Goal: Task Accomplishment & Management: Use online tool/utility

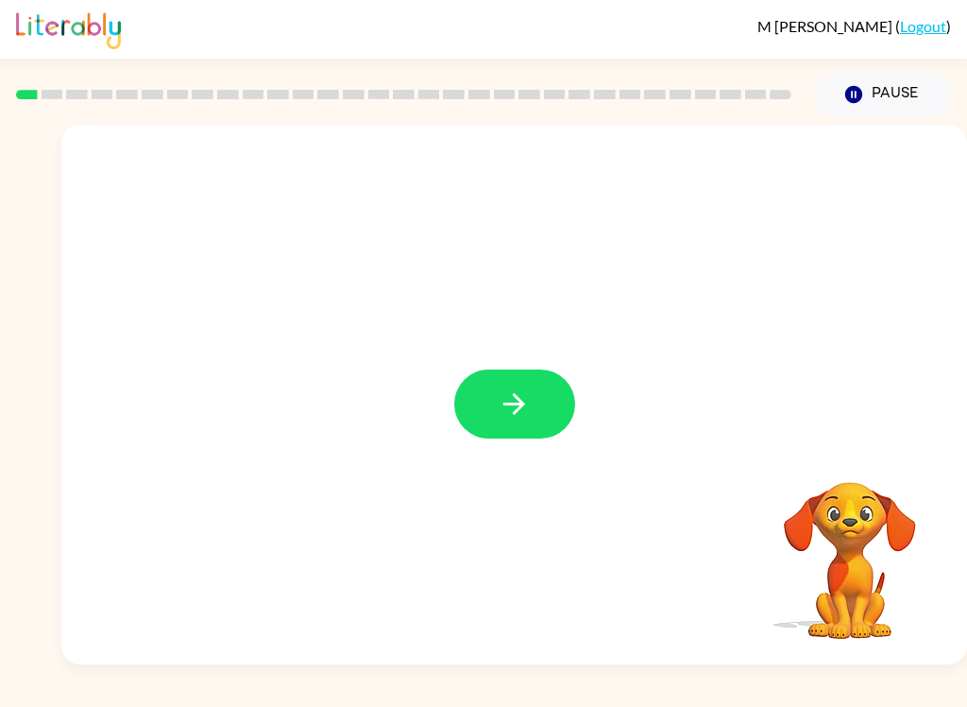
click at [531, 386] on button "button" at bounding box center [514, 403] width 121 height 69
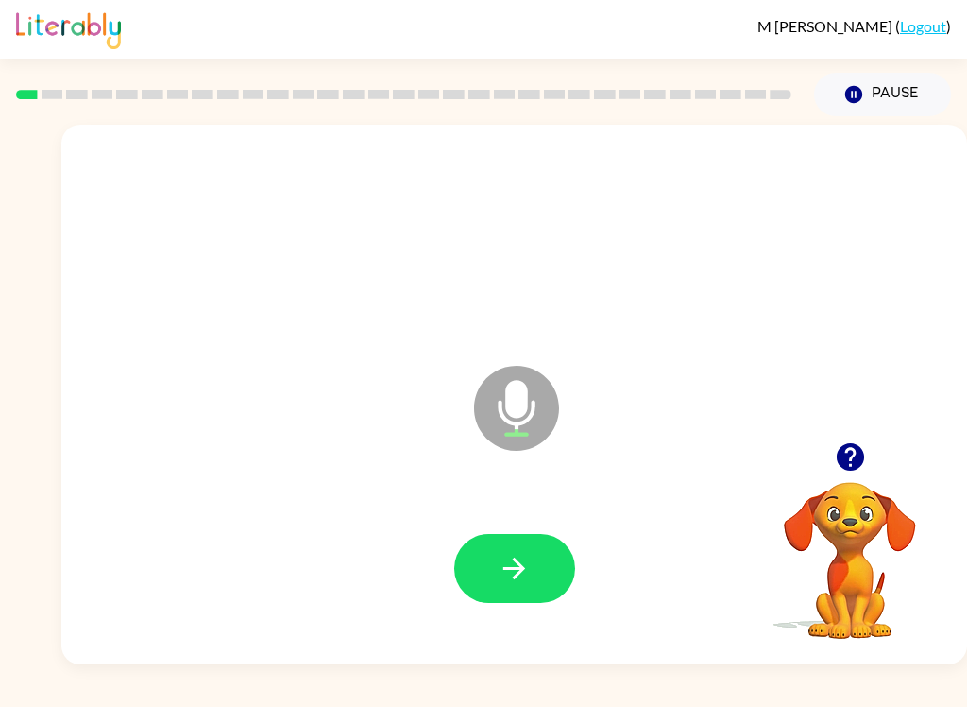
click at [534, 577] on button "button" at bounding box center [514, 568] width 121 height 69
click at [516, 574] on icon "button" at bounding box center [514, 568] width 33 height 33
click at [539, 539] on button "button" at bounding box center [514, 568] width 121 height 69
click at [539, 553] on button "button" at bounding box center [514, 568] width 121 height 69
click at [543, 581] on button "button" at bounding box center [514, 568] width 121 height 69
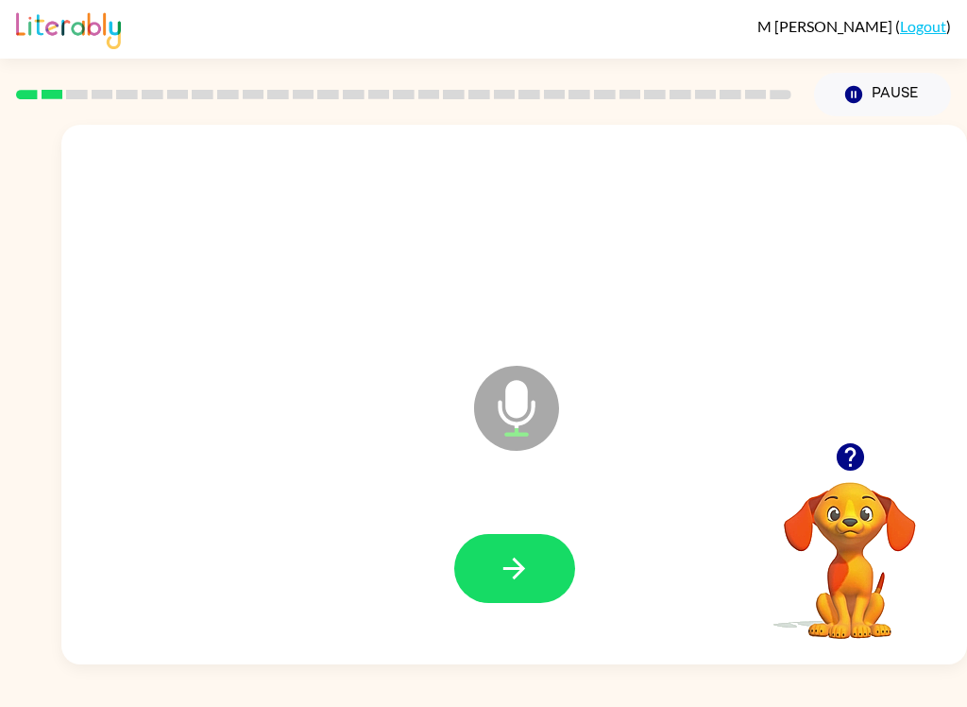
click at [536, 576] on button "button" at bounding box center [514, 568] width 121 height 69
click at [510, 583] on icon "button" at bounding box center [514, 568] width 33 height 33
click at [524, 542] on button "button" at bounding box center [514, 568] width 121 height 69
click at [521, 599] on button "button" at bounding box center [514, 568] width 121 height 69
click at [545, 567] on button "button" at bounding box center [514, 568] width 121 height 69
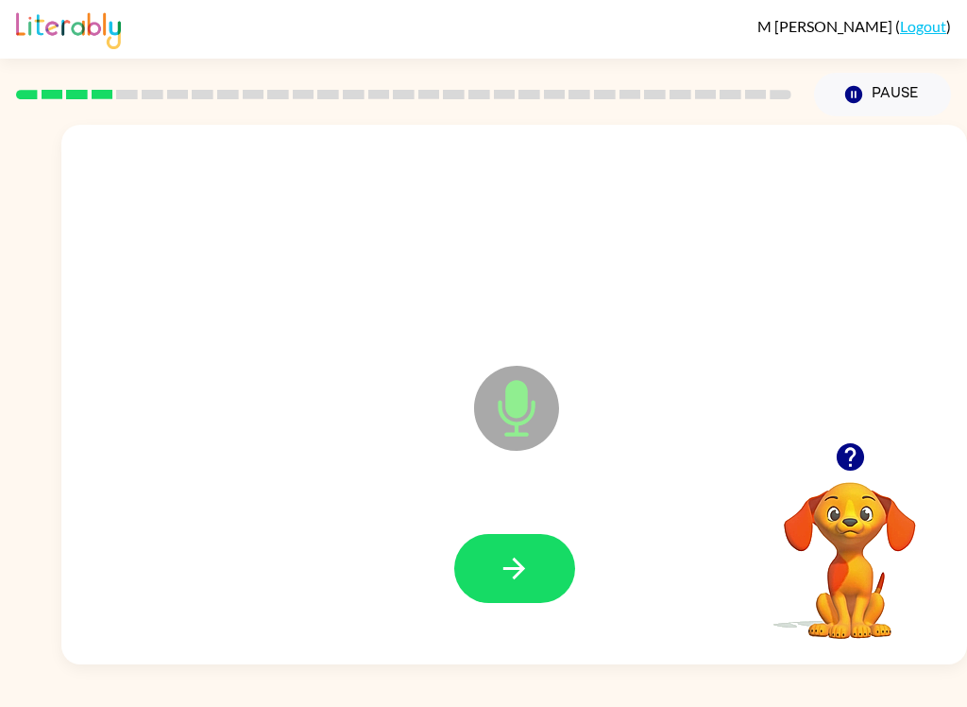
click at [524, 594] on button "button" at bounding box center [514, 568] width 121 height 69
click at [511, 572] on icon "button" at bounding box center [514, 568] width 33 height 33
click at [500, 578] on icon "button" at bounding box center [514, 568] width 33 height 33
click at [531, 560] on button "button" at bounding box center [514, 568] width 121 height 69
click at [524, 578] on icon "button" at bounding box center [514, 568] width 33 height 33
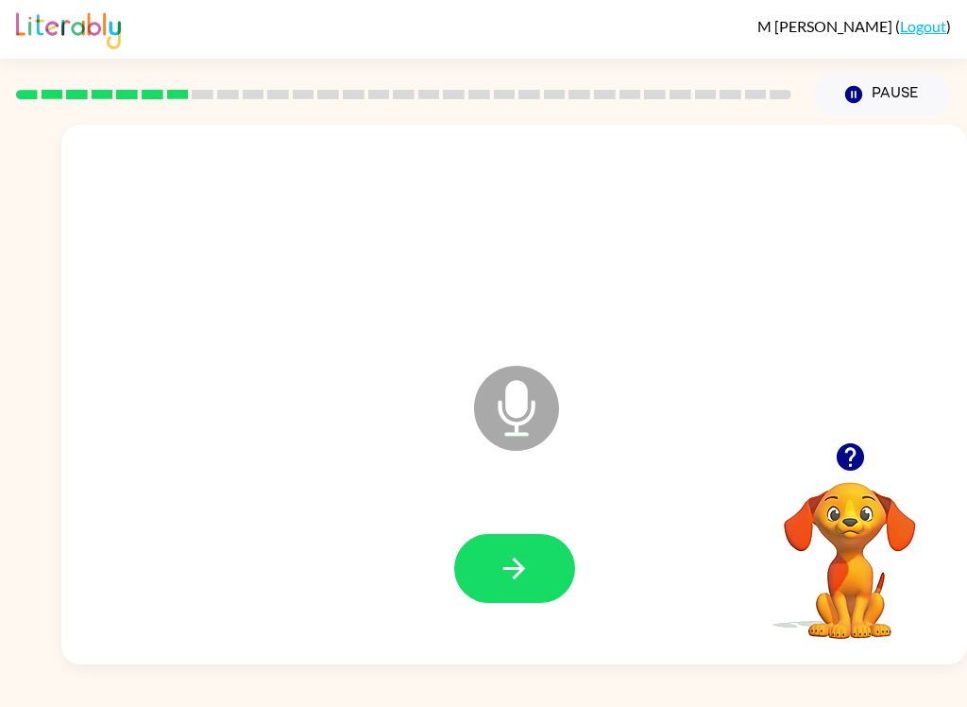
click at [531, 543] on button "button" at bounding box center [514, 568] width 121 height 69
click at [515, 565] on icon "button" at bounding box center [514, 568] width 33 height 33
click at [493, 599] on button "button" at bounding box center [514, 568] width 121 height 69
click at [514, 568] on icon "button" at bounding box center [515, 568] width 22 height 22
click at [513, 587] on button "button" at bounding box center [514, 568] width 121 height 69
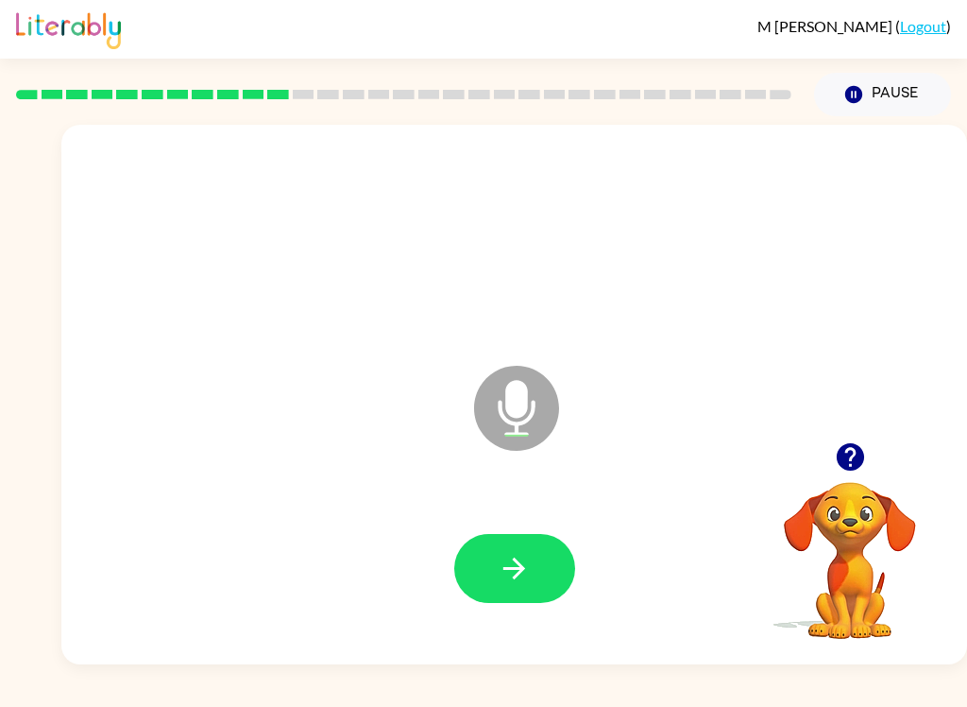
click at [528, 556] on icon "button" at bounding box center [514, 568] width 33 height 33
click at [521, 577] on icon "button" at bounding box center [514, 568] width 33 height 33
click at [501, 586] on button "button" at bounding box center [514, 568] width 121 height 69
click at [571, 580] on button "button" at bounding box center [514, 568] width 121 height 69
click at [456, 527] on div at bounding box center [514, 568] width 868 height 155
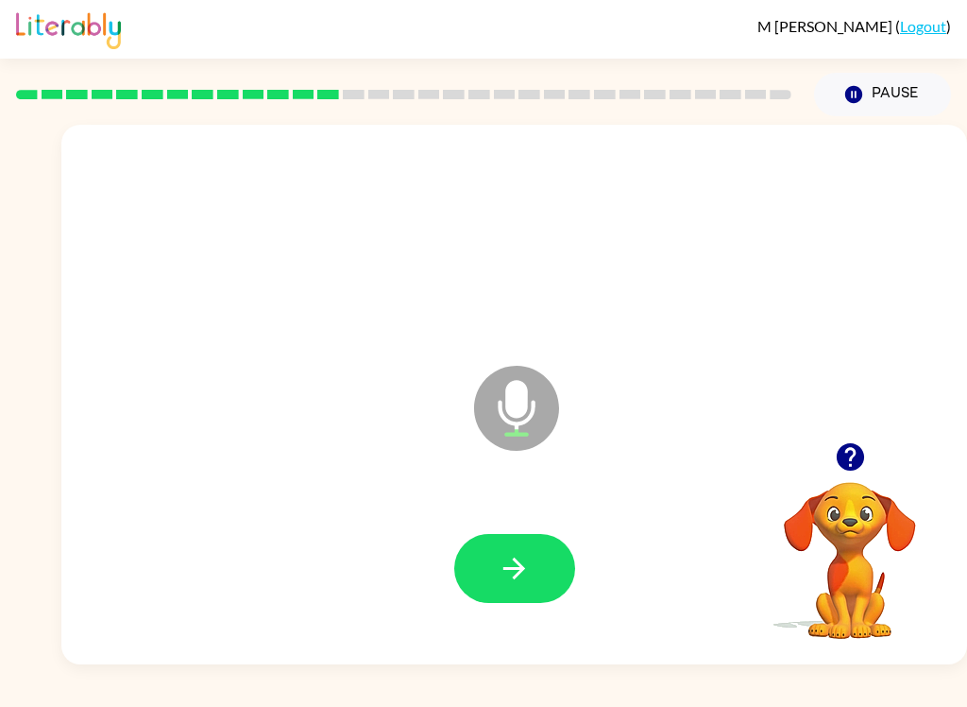
click at [503, 593] on button "button" at bounding box center [514, 568] width 121 height 69
click at [544, 571] on button "button" at bounding box center [514, 568] width 121 height 69
click at [531, 577] on button "button" at bounding box center [514, 568] width 121 height 69
click at [524, 546] on button "button" at bounding box center [514, 568] width 121 height 69
click at [522, 572] on icon "button" at bounding box center [515, 568] width 22 height 22
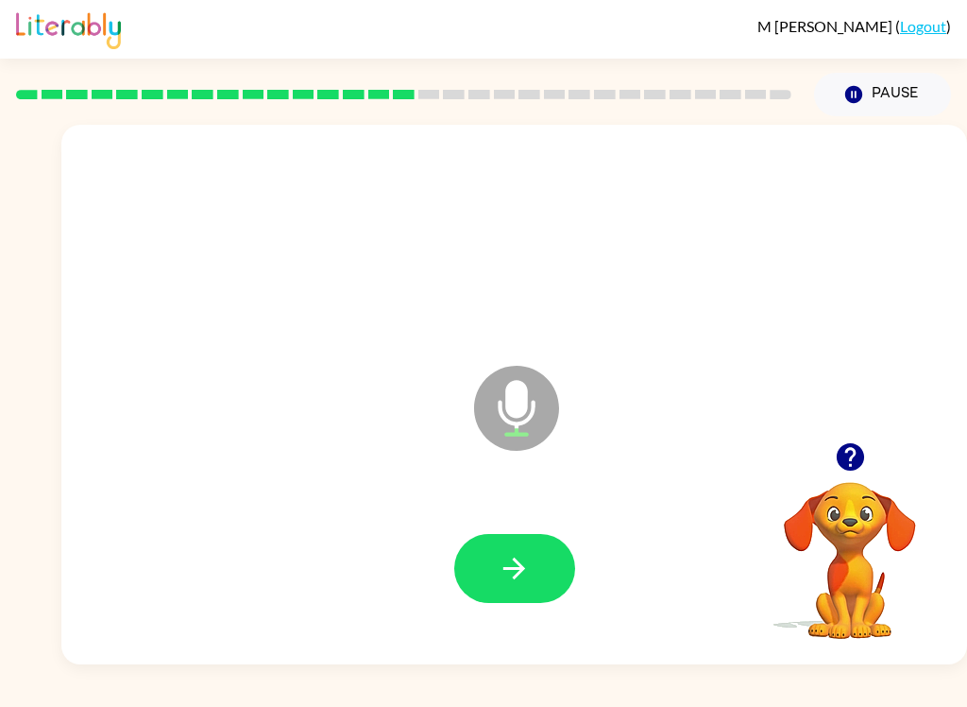
click at [548, 554] on button "button" at bounding box center [514, 568] width 121 height 69
click at [504, 576] on icon "button" at bounding box center [514, 568] width 33 height 33
click at [538, 577] on button "button" at bounding box center [514, 568] width 121 height 69
click at [526, 591] on button "button" at bounding box center [514, 568] width 121 height 69
click at [538, 576] on button "button" at bounding box center [514, 568] width 121 height 69
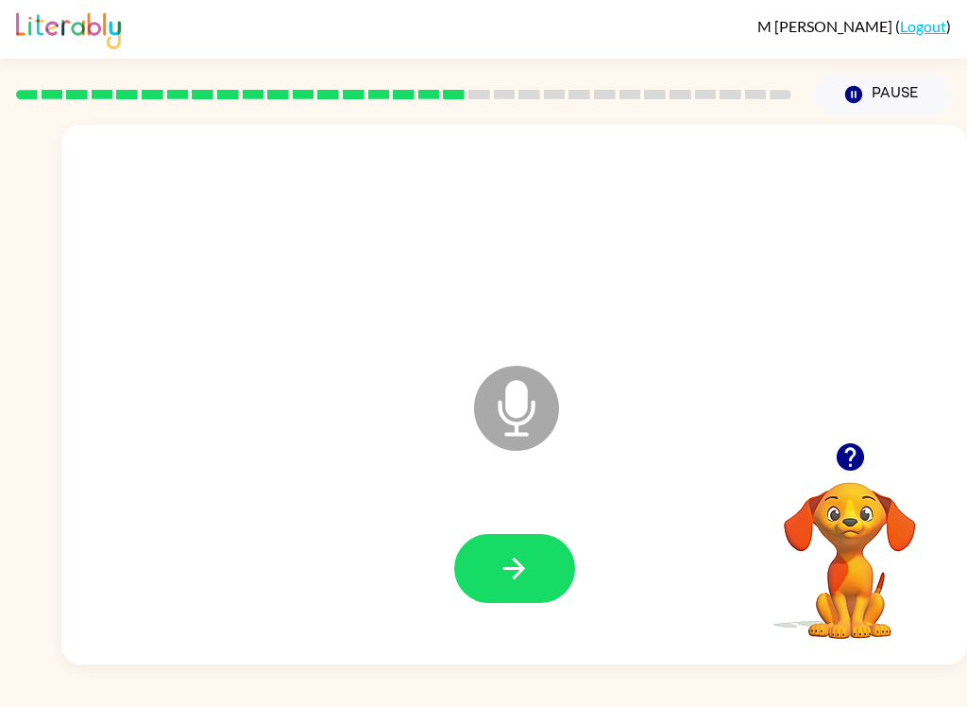
click at [493, 601] on button "button" at bounding box center [514, 568] width 121 height 69
click at [531, 569] on button "button" at bounding box center [514, 568] width 121 height 69
click at [523, 568] on icon "button" at bounding box center [515, 568] width 22 height 22
click at [518, 577] on icon "button" at bounding box center [514, 568] width 33 height 33
click at [492, 599] on button "button" at bounding box center [514, 568] width 121 height 69
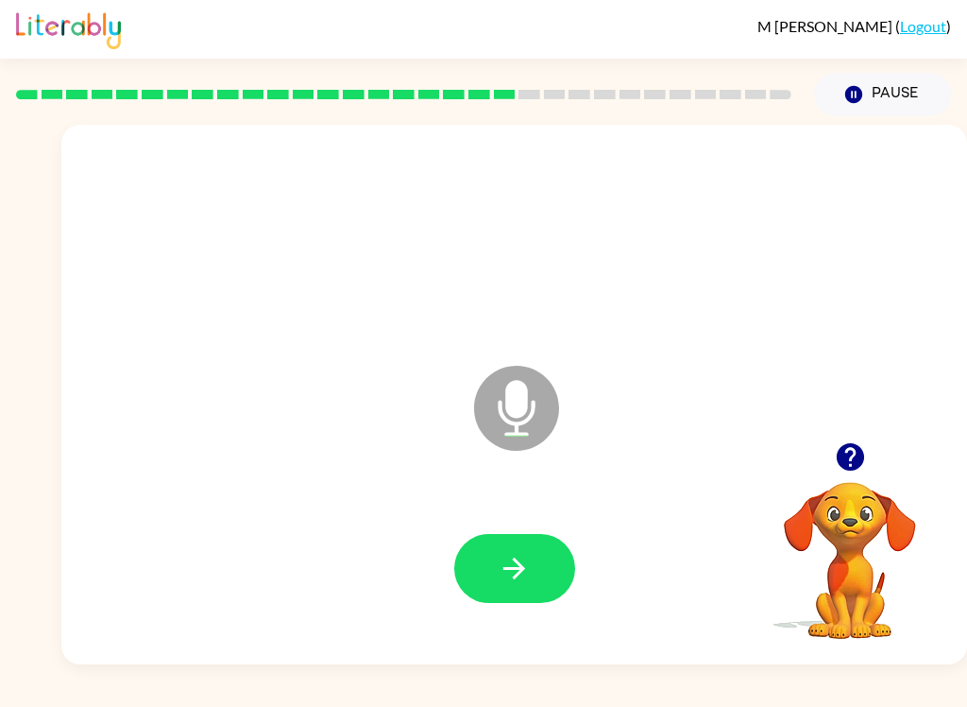
click at [538, 549] on button "button" at bounding box center [514, 568] width 121 height 69
click at [517, 560] on icon "button" at bounding box center [515, 568] width 22 height 22
click at [601, 507] on div at bounding box center [514, 568] width 868 height 155
click at [513, 573] on icon "button" at bounding box center [514, 568] width 33 height 33
click at [559, 561] on button "button" at bounding box center [514, 568] width 121 height 69
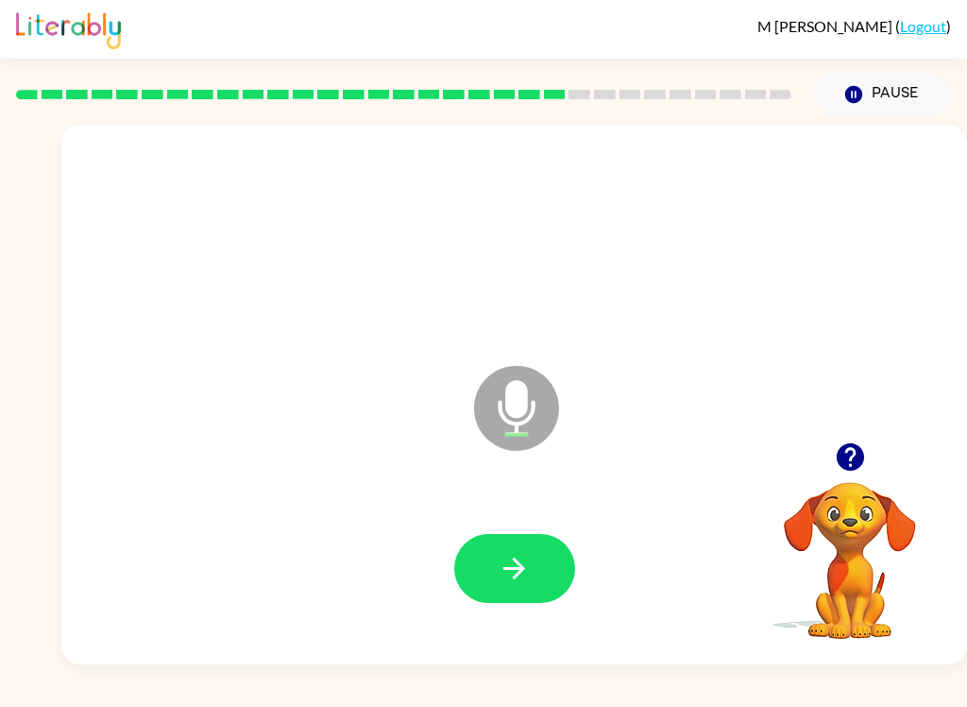
click at [516, 575] on icon "button" at bounding box center [515, 568] width 22 height 22
click at [540, 576] on button "button" at bounding box center [514, 568] width 121 height 69
click at [561, 568] on button "button" at bounding box center [514, 568] width 121 height 69
click at [489, 584] on button "button" at bounding box center [514, 568] width 121 height 69
click at [546, 580] on button "button" at bounding box center [514, 568] width 121 height 69
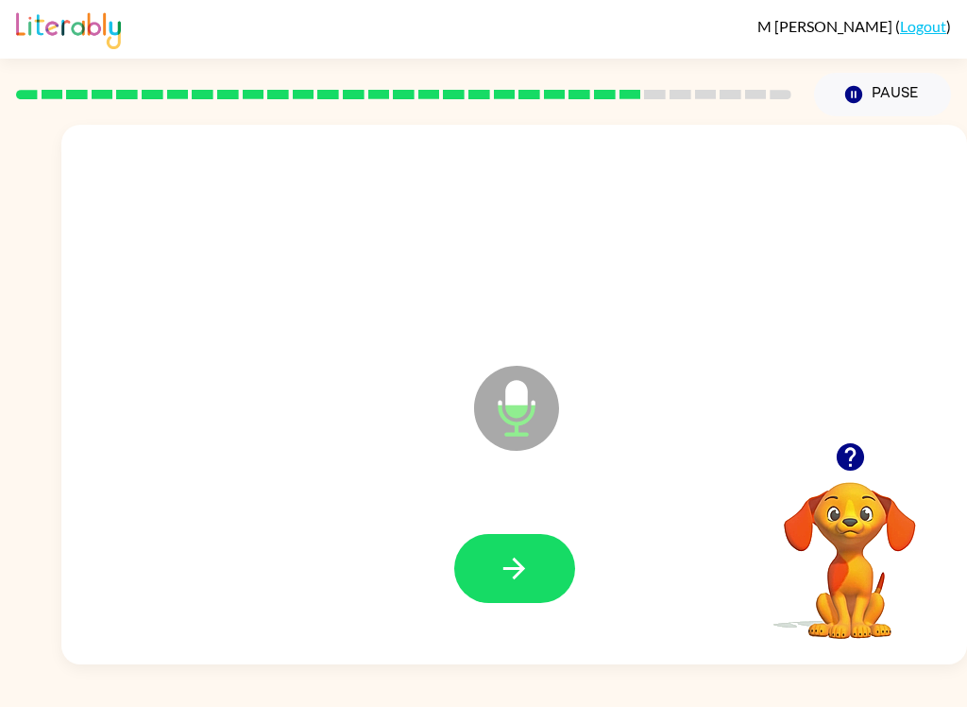
click at [517, 565] on icon "button" at bounding box center [514, 568] width 33 height 33
click at [496, 552] on button "button" at bounding box center [514, 568] width 121 height 69
click at [541, 572] on button "button" at bounding box center [514, 568] width 121 height 69
click at [505, 578] on icon "button" at bounding box center [514, 568] width 33 height 33
click at [506, 601] on button "button" at bounding box center [514, 568] width 121 height 69
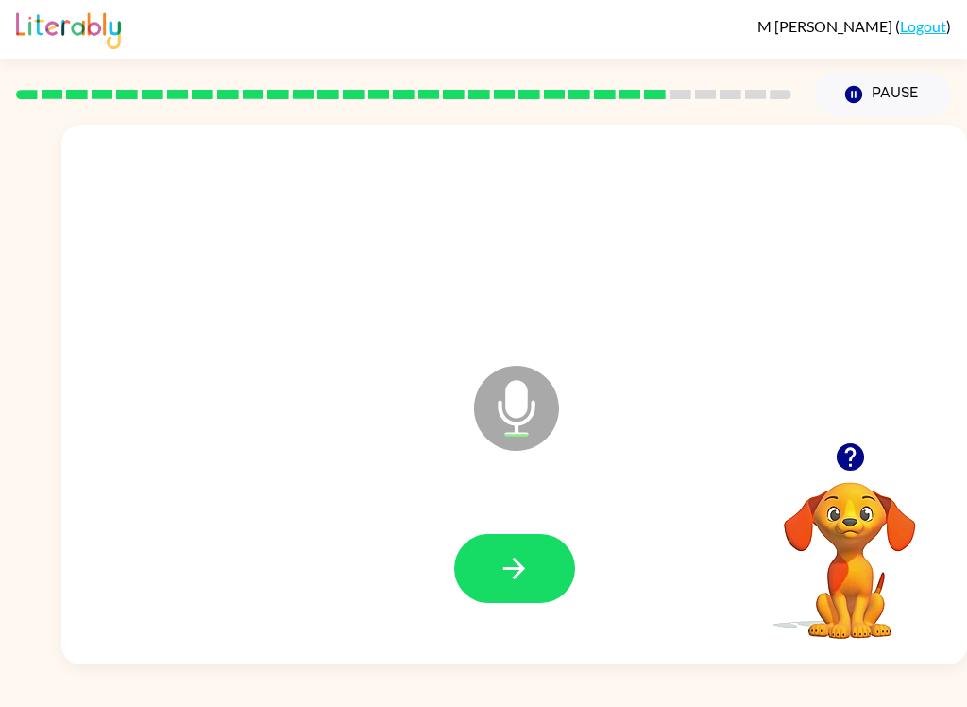
click at [507, 567] on icon "button" at bounding box center [514, 568] width 33 height 33
click at [541, 585] on button "button" at bounding box center [514, 568] width 121 height 69
click at [492, 570] on button "button" at bounding box center [514, 568] width 121 height 69
click at [461, 576] on button "button" at bounding box center [514, 568] width 121 height 69
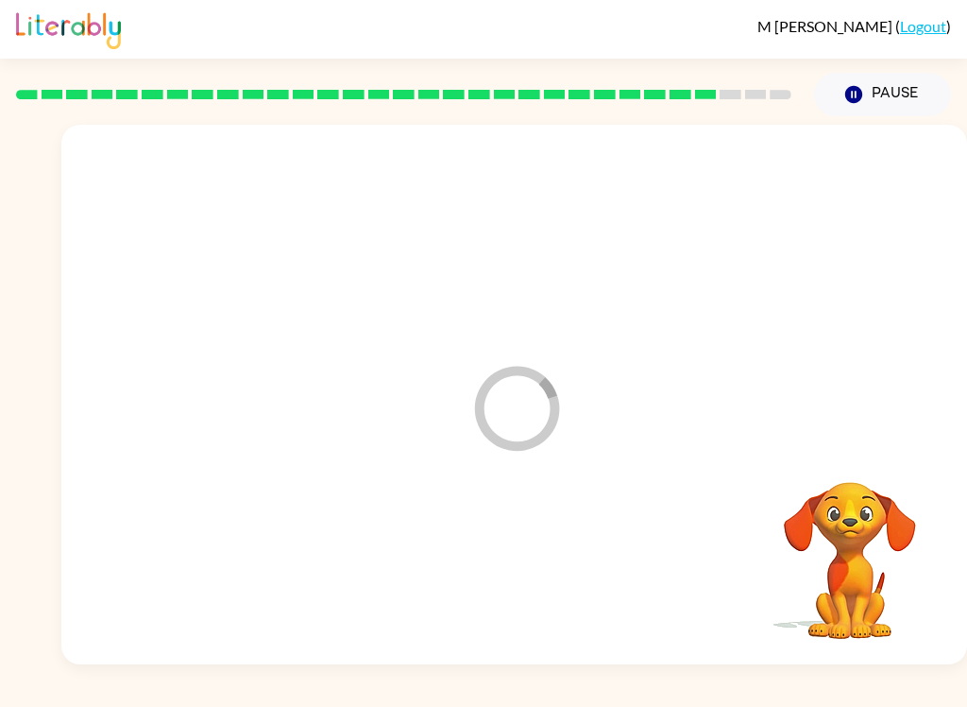
click at [521, 555] on div at bounding box center [514, 568] width 868 height 155
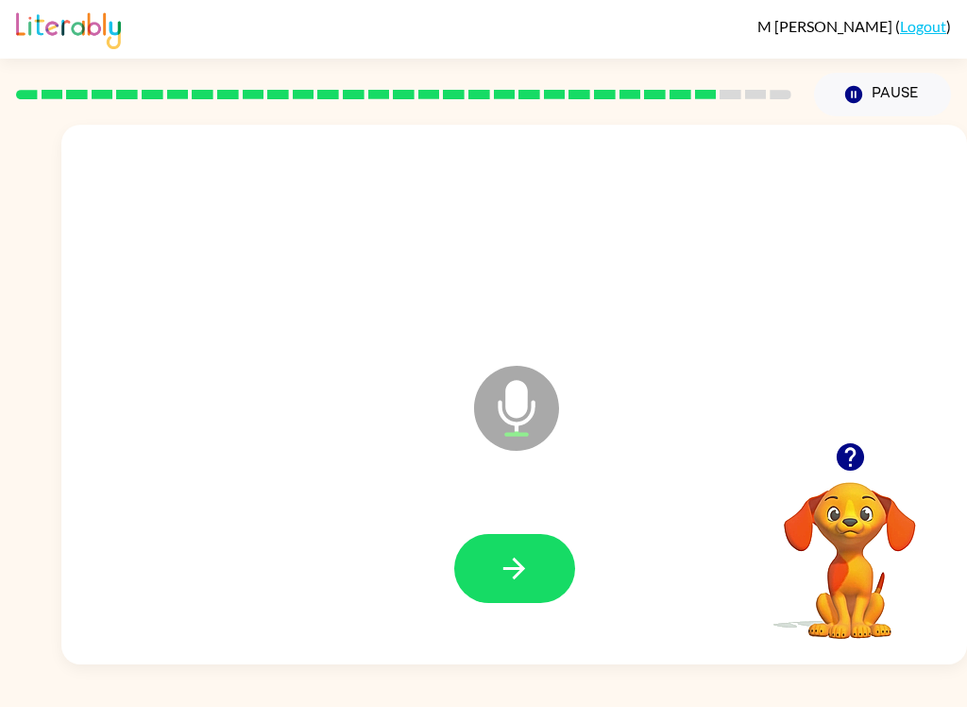
click at [532, 558] on button "button" at bounding box center [514, 568] width 121 height 69
click at [496, 564] on button "button" at bounding box center [514, 568] width 121 height 69
click at [480, 592] on button "button" at bounding box center [514, 568] width 121 height 69
click at [533, 577] on button "button" at bounding box center [514, 568] width 121 height 69
click at [491, 562] on button "button" at bounding box center [514, 568] width 121 height 69
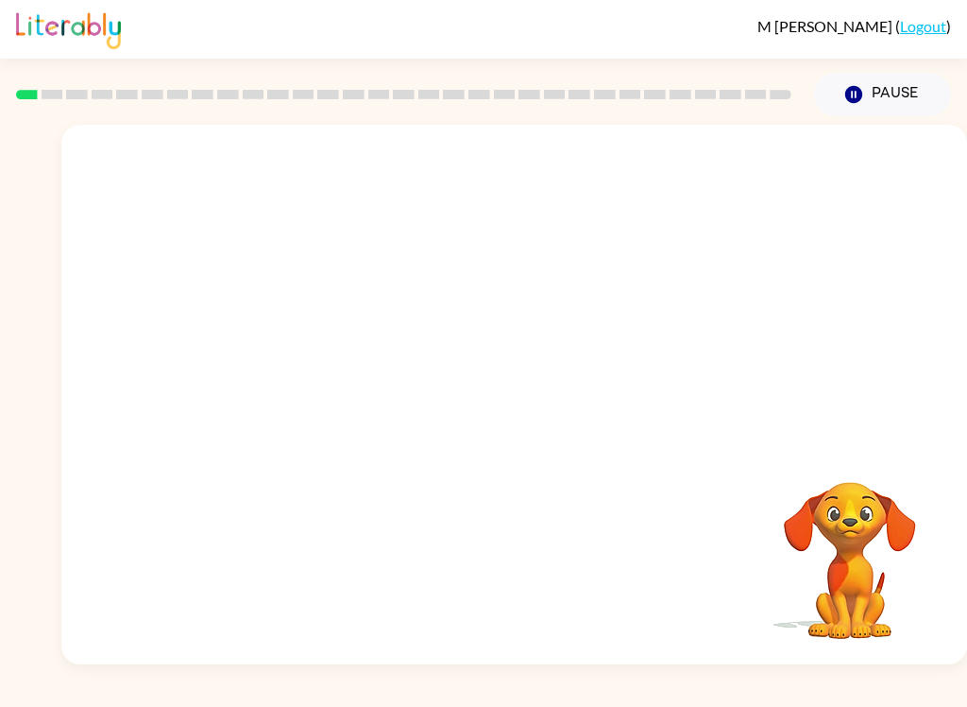
click at [759, 377] on div at bounding box center [514, 283] width 906 height 317
click at [496, 380] on button "button" at bounding box center [514, 403] width 121 height 69
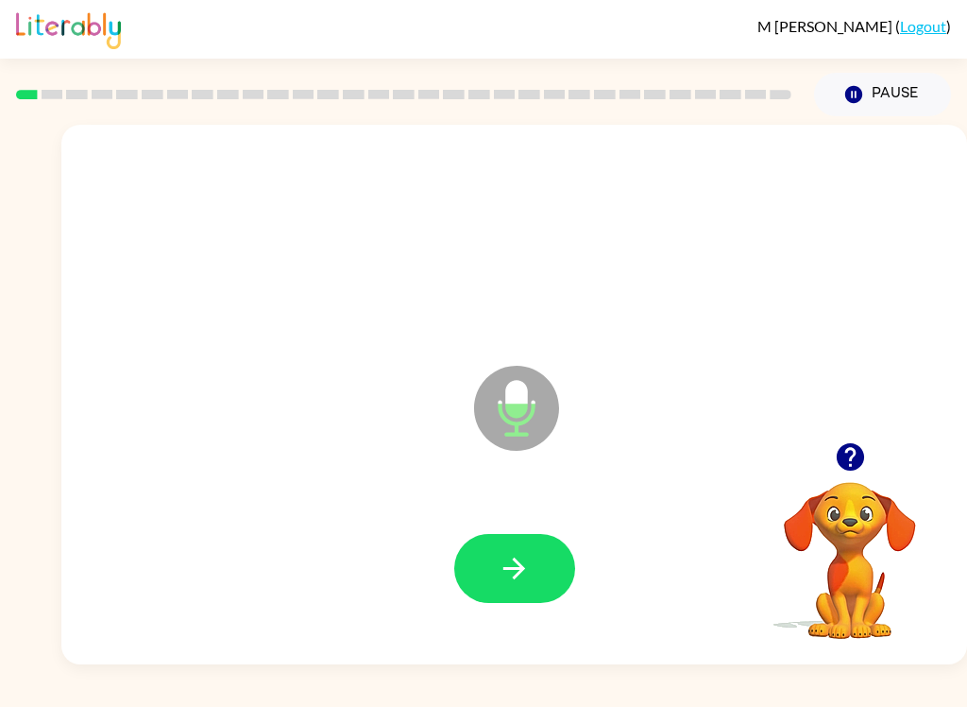
click at [553, 556] on button "button" at bounding box center [514, 568] width 121 height 69
click at [512, 535] on button "button" at bounding box center [514, 568] width 121 height 69
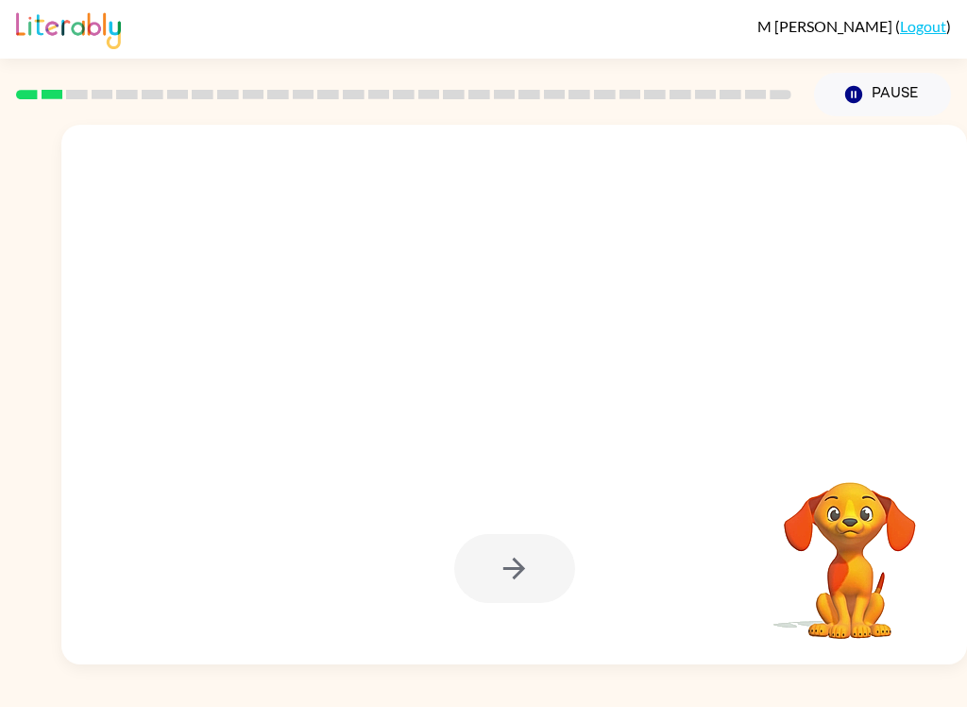
click at [914, 87] on button "Pause Pause" at bounding box center [882, 94] width 137 height 43
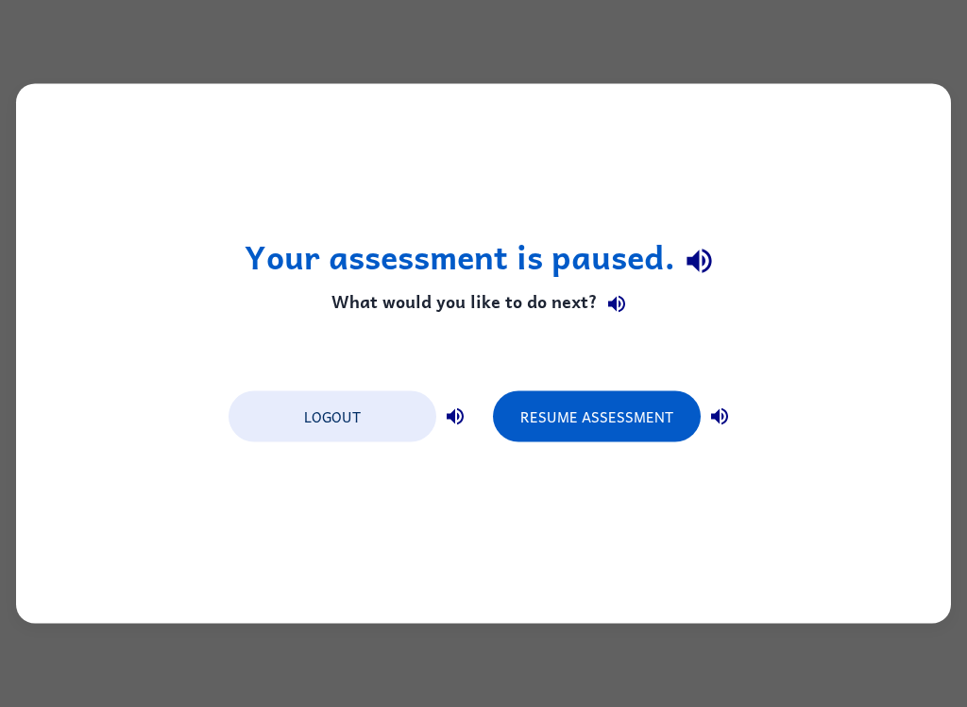
click at [629, 408] on button "Resume Assessment" at bounding box center [597, 416] width 208 height 51
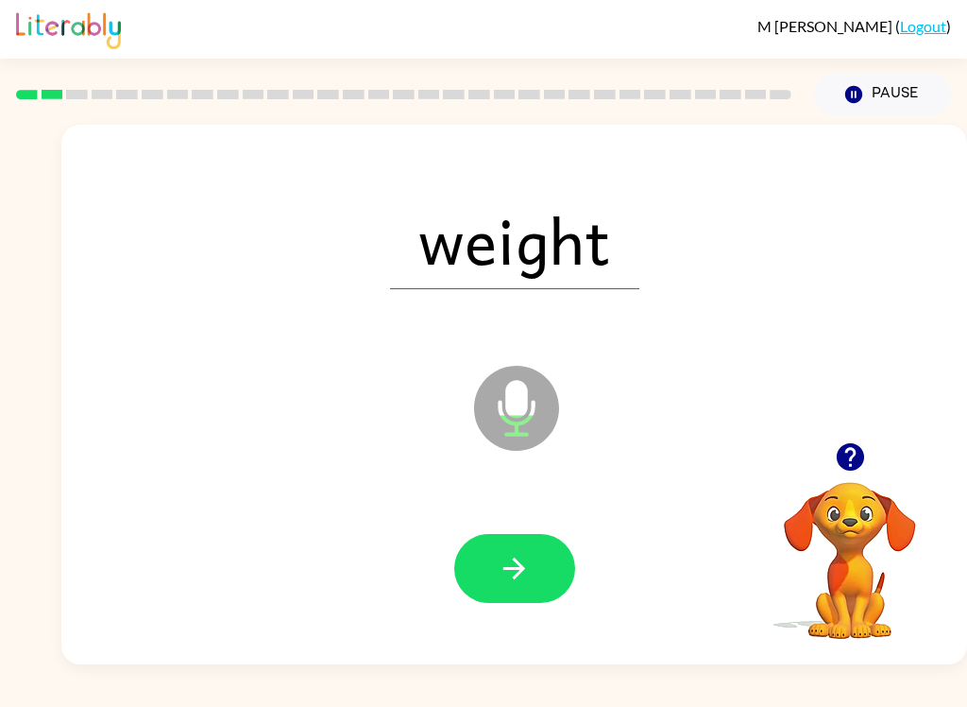
click at [563, 574] on button "button" at bounding box center [514, 568] width 121 height 69
click at [515, 577] on icon "button" at bounding box center [515, 568] width 22 height 22
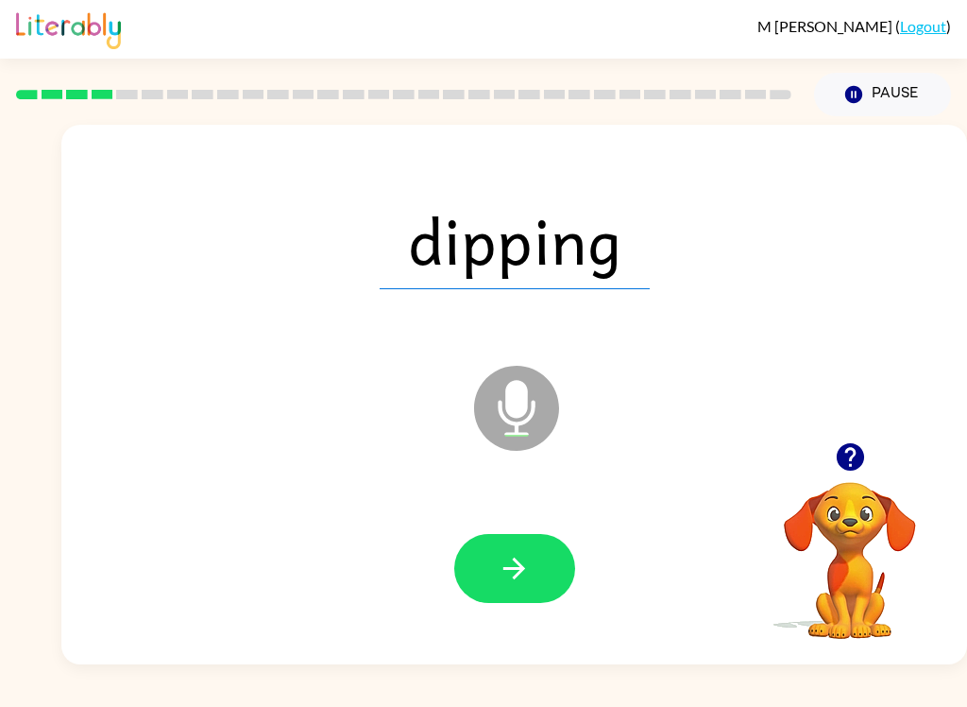
click at [536, 565] on button "button" at bounding box center [514, 568] width 121 height 69
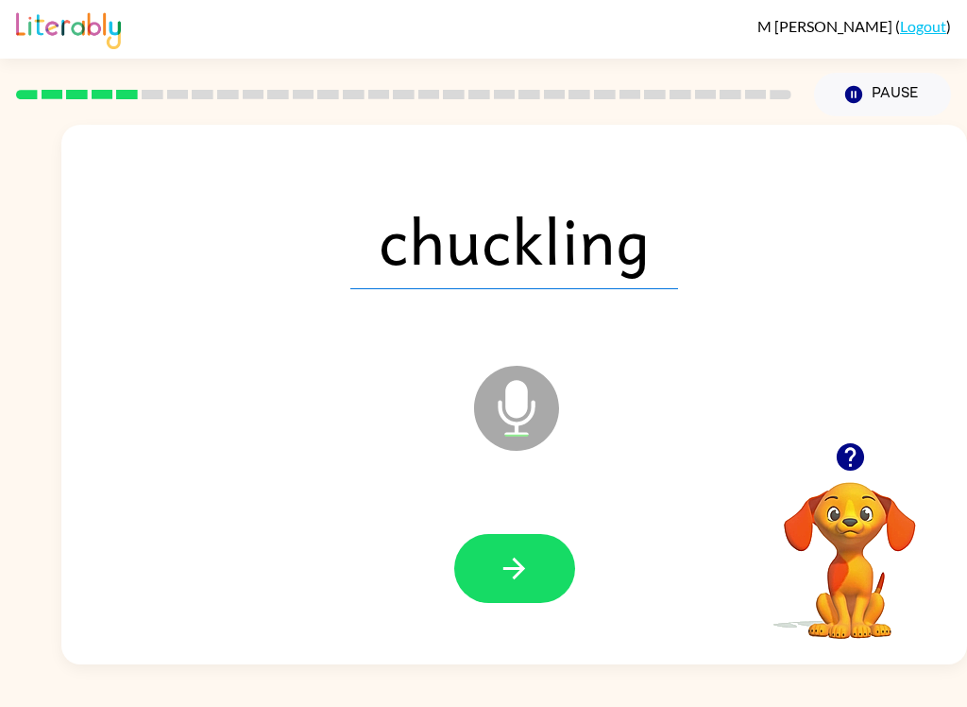
click at [528, 581] on icon "button" at bounding box center [514, 568] width 33 height 33
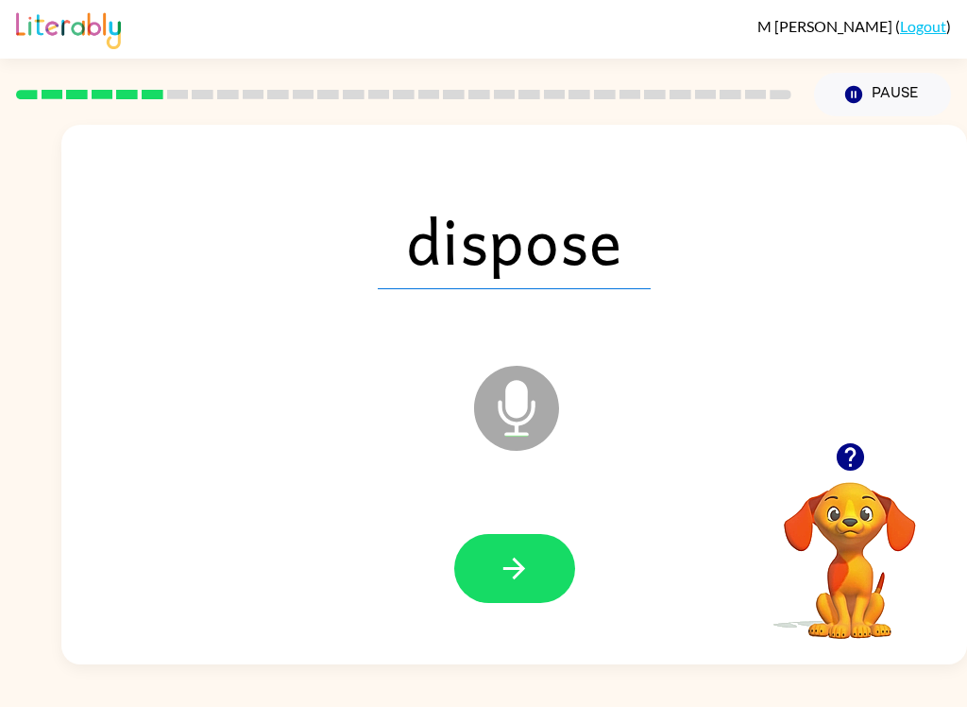
click at [535, 567] on button "button" at bounding box center [514, 568] width 121 height 69
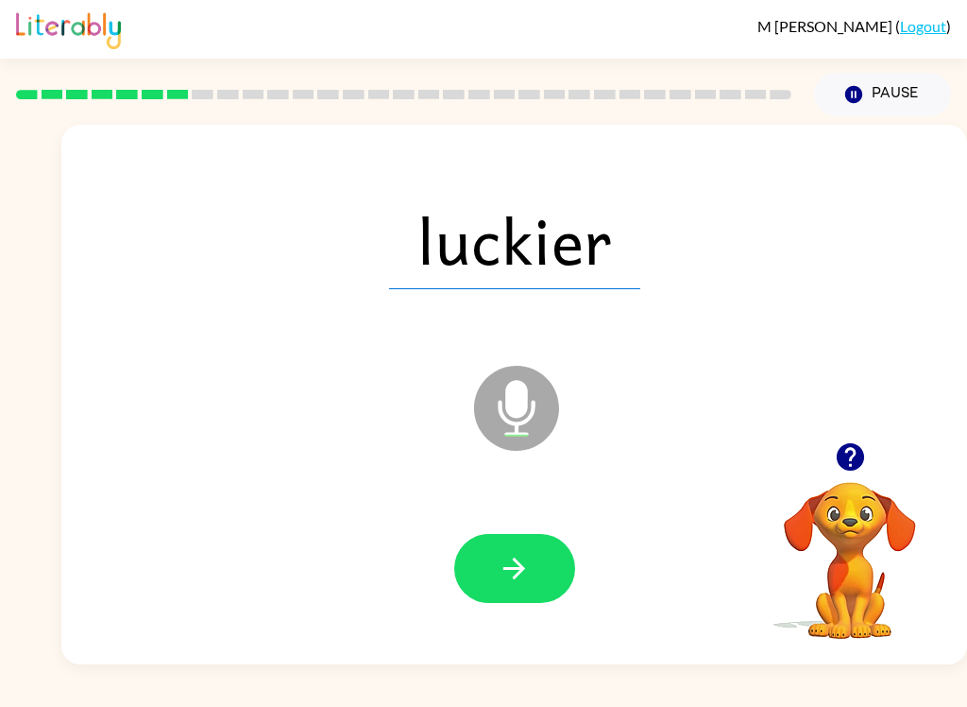
click at [534, 571] on button "button" at bounding box center [514, 568] width 121 height 69
click at [534, 576] on button "button" at bounding box center [514, 568] width 121 height 69
click at [548, 541] on button "button" at bounding box center [514, 568] width 121 height 69
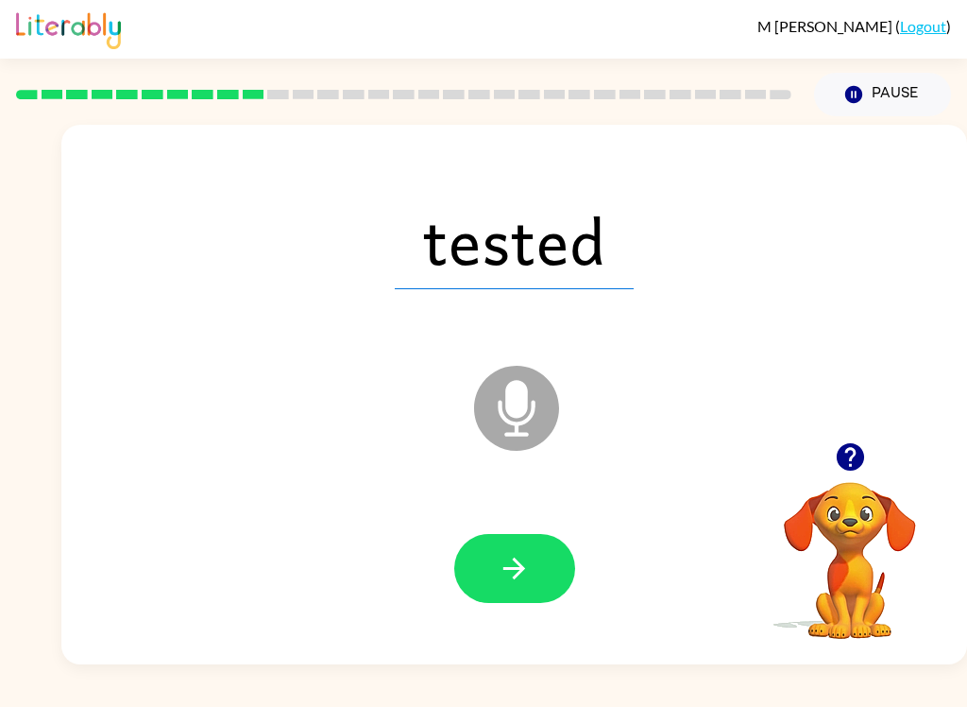
click at [544, 580] on button "button" at bounding box center [514, 568] width 121 height 69
click at [553, 555] on button "button" at bounding box center [514, 568] width 121 height 69
click at [556, 561] on button "button" at bounding box center [514, 568] width 121 height 69
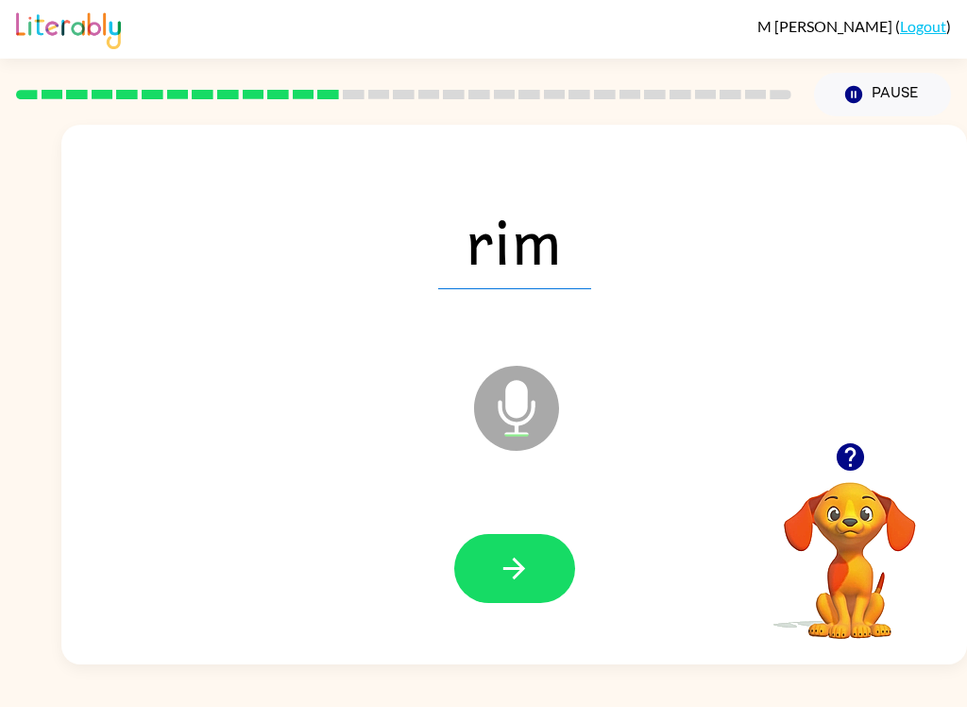
click at [535, 554] on button "button" at bounding box center [514, 568] width 121 height 69
click at [546, 566] on button "button" at bounding box center [514, 568] width 121 height 69
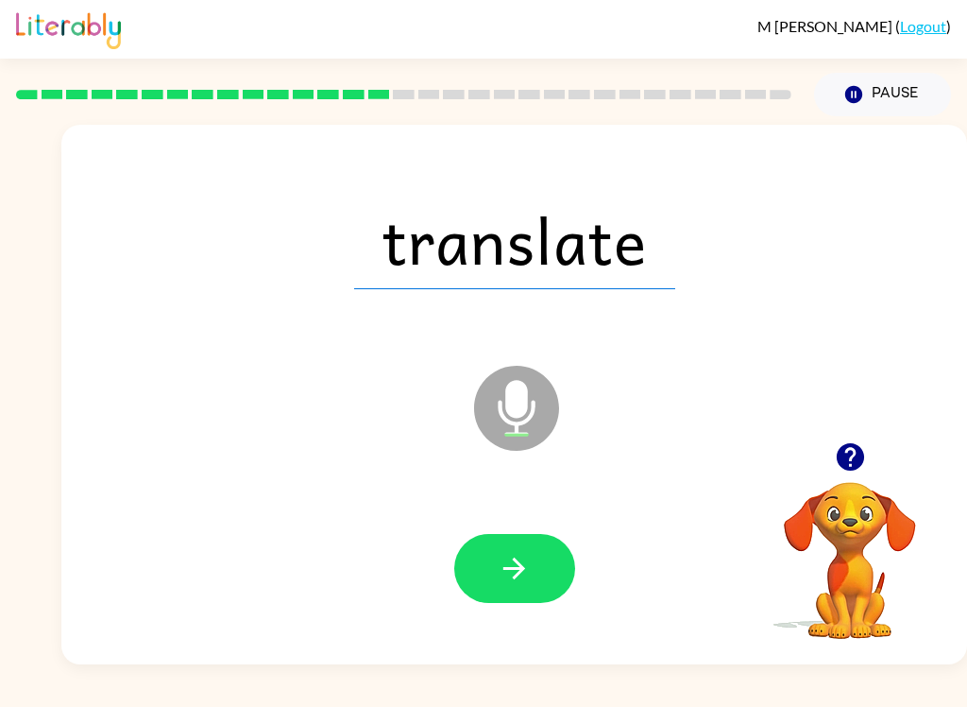
click at [503, 555] on icon "button" at bounding box center [514, 568] width 33 height 33
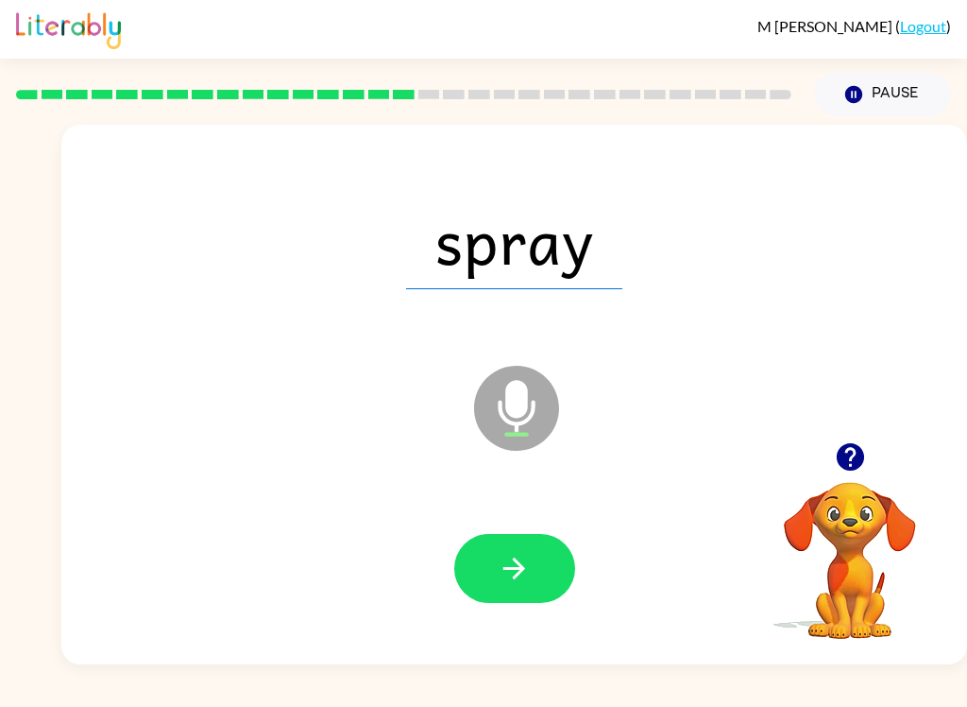
click at [504, 571] on icon "button" at bounding box center [514, 568] width 33 height 33
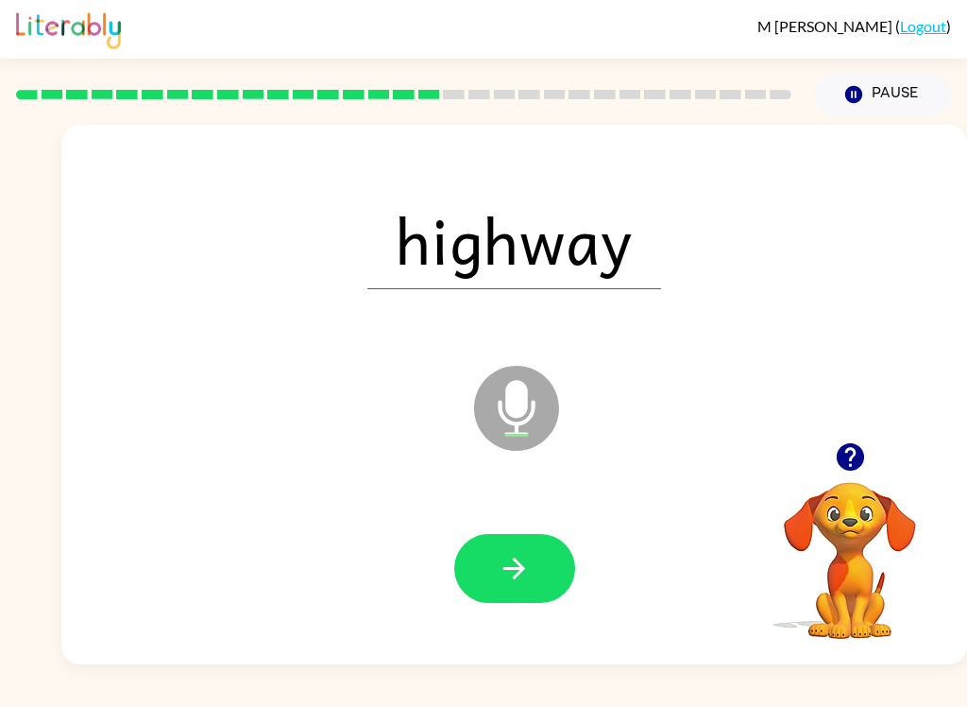
click at [526, 581] on icon "button" at bounding box center [514, 568] width 33 height 33
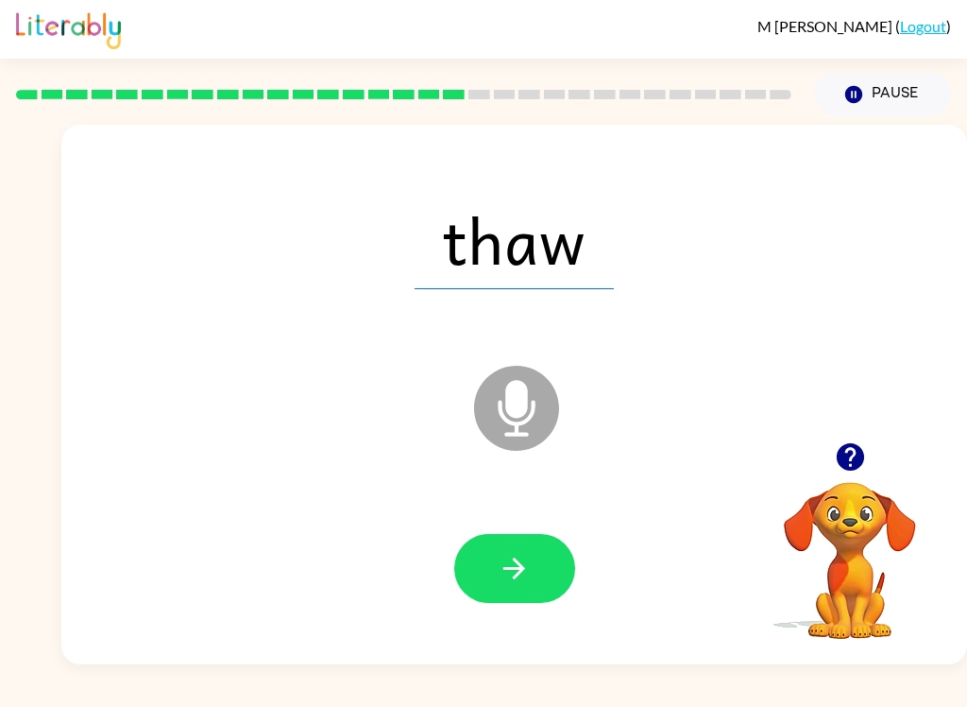
click at [526, 553] on icon "button" at bounding box center [514, 568] width 33 height 33
click at [546, 536] on button "button" at bounding box center [514, 568] width 121 height 69
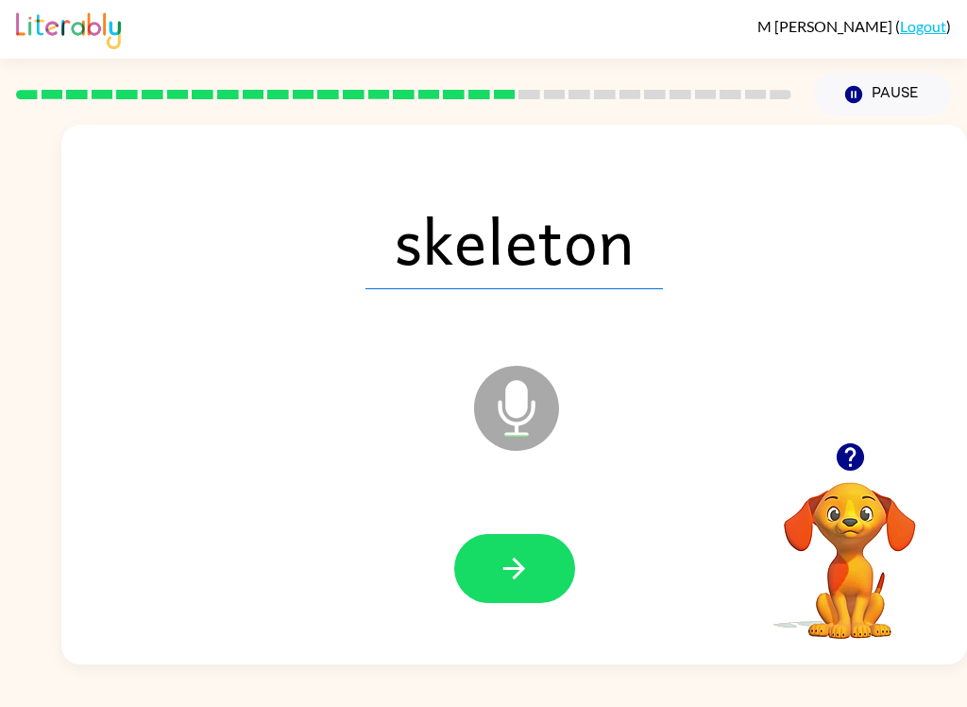
click at [550, 563] on button "button" at bounding box center [514, 568] width 121 height 69
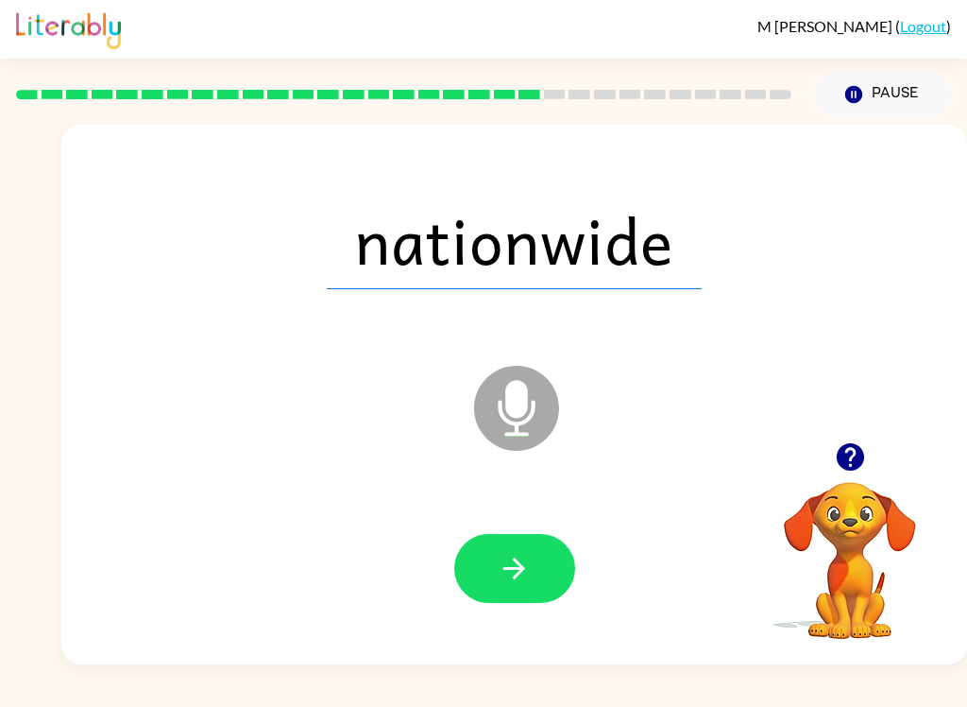
click at [556, 579] on button "button" at bounding box center [514, 568] width 121 height 69
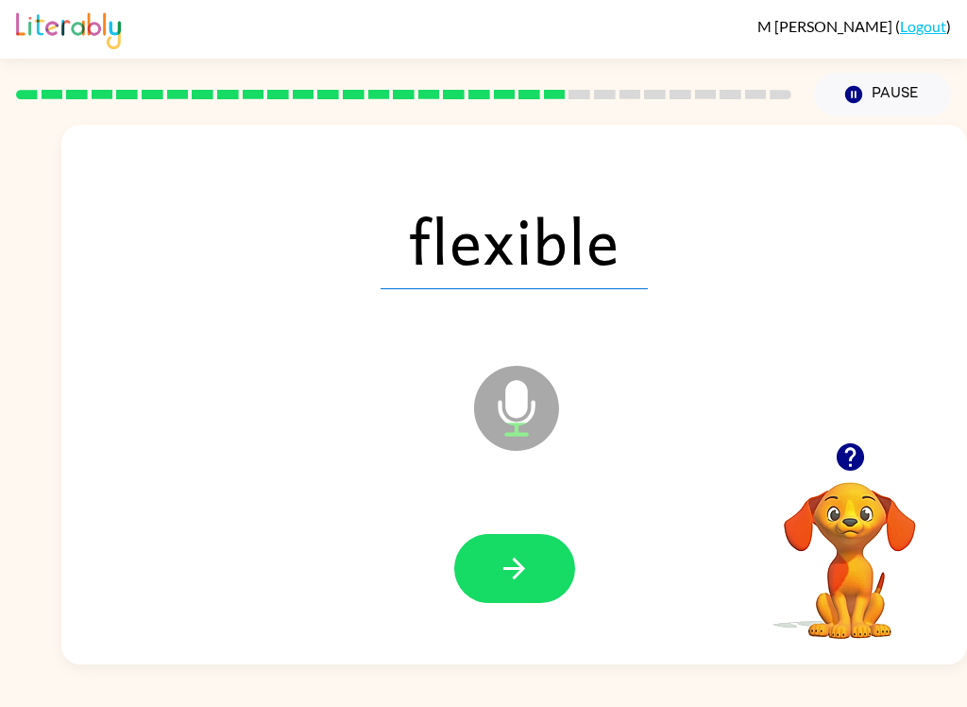
click at [521, 567] on icon "button" at bounding box center [515, 568] width 22 height 22
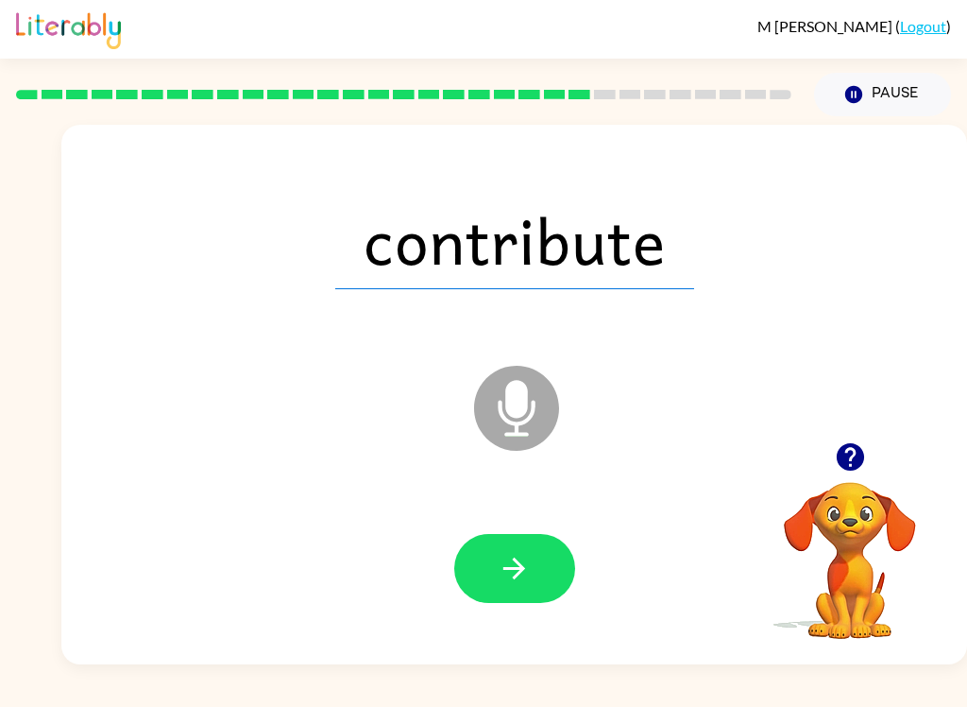
click at [545, 565] on button "button" at bounding box center [514, 568] width 121 height 69
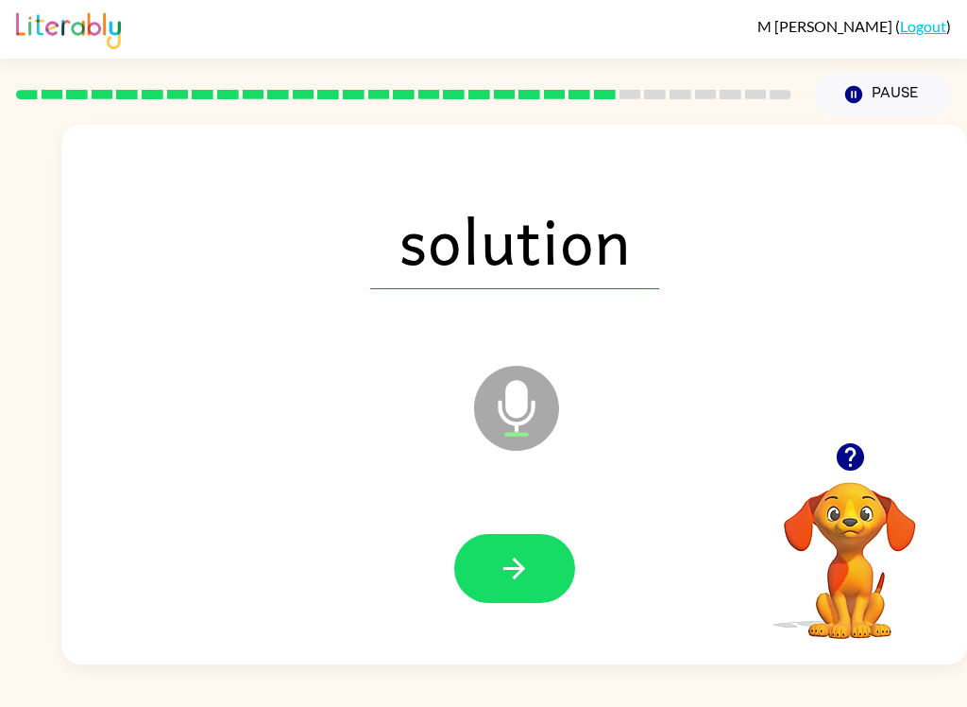
click at [573, 558] on button "button" at bounding box center [514, 568] width 121 height 69
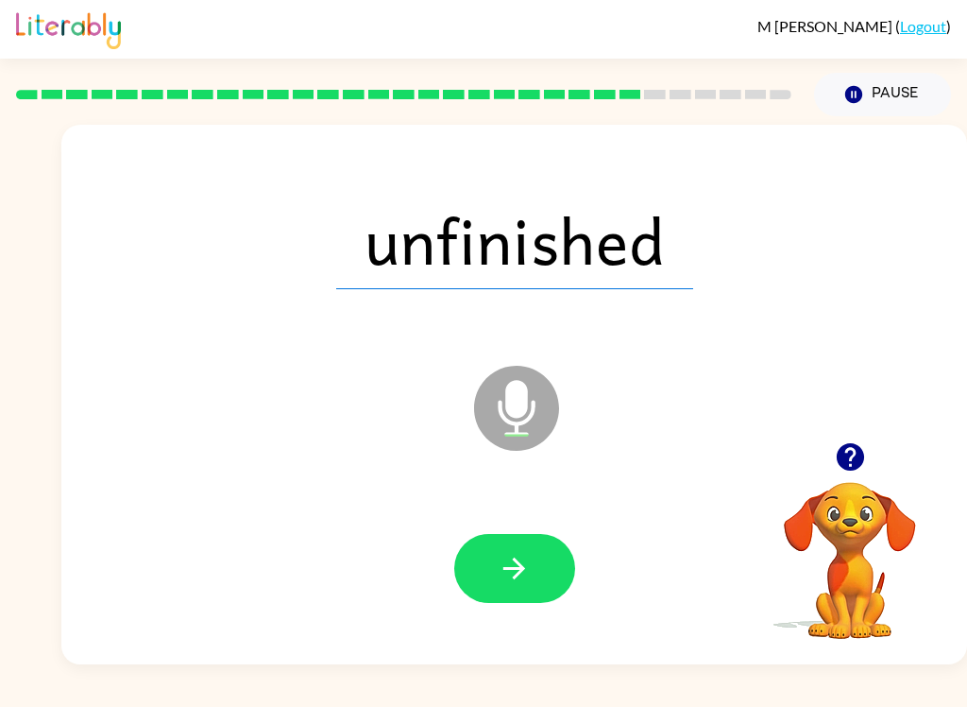
click at [521, 552] on icon "button" at bounding box center [514, 568] width 33 height 33
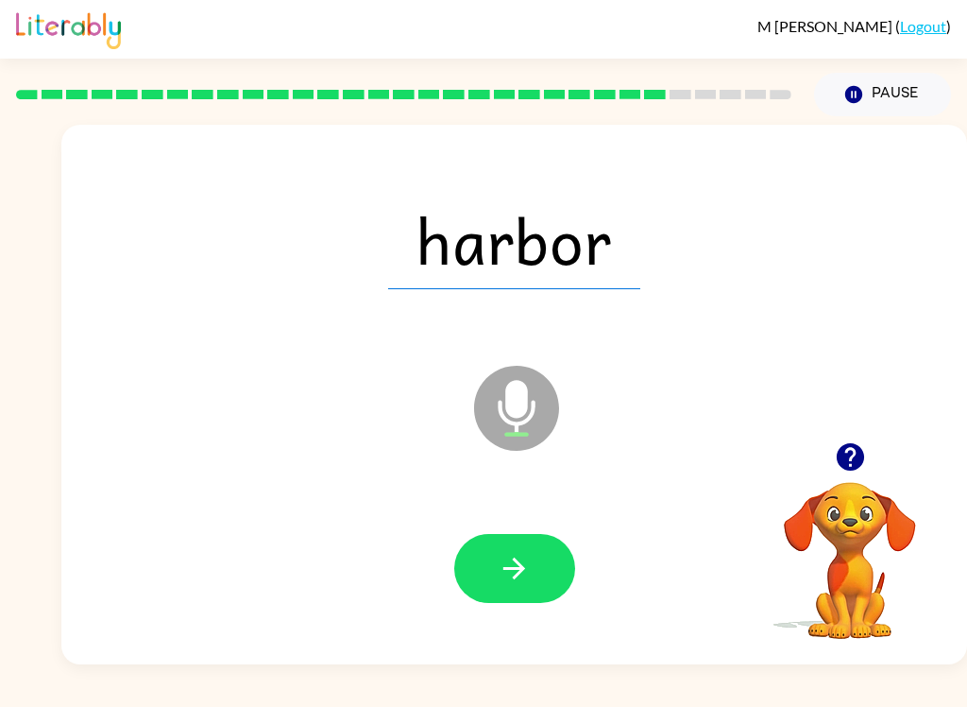
click at [529, 601] on button "button" at bounding box center [514, 568] width 121 height 69
click at [497, 573] on button "button" at bounding box center [514, 568] width 121 height 69
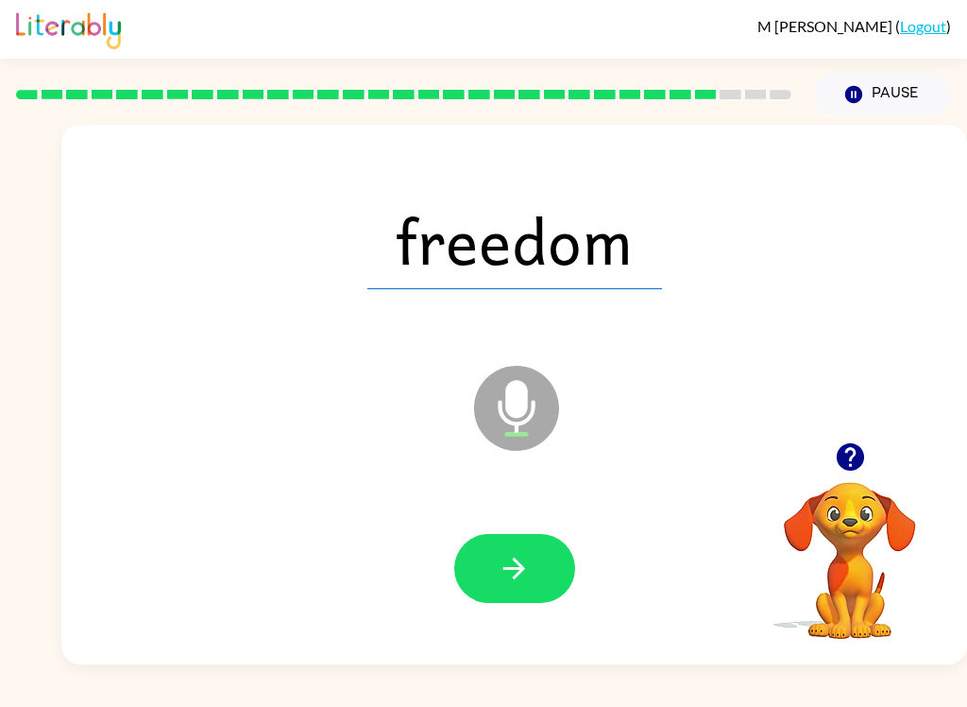
click at [529, 561] on icon "button" at bounding box center [514, 568] width 33 height 33
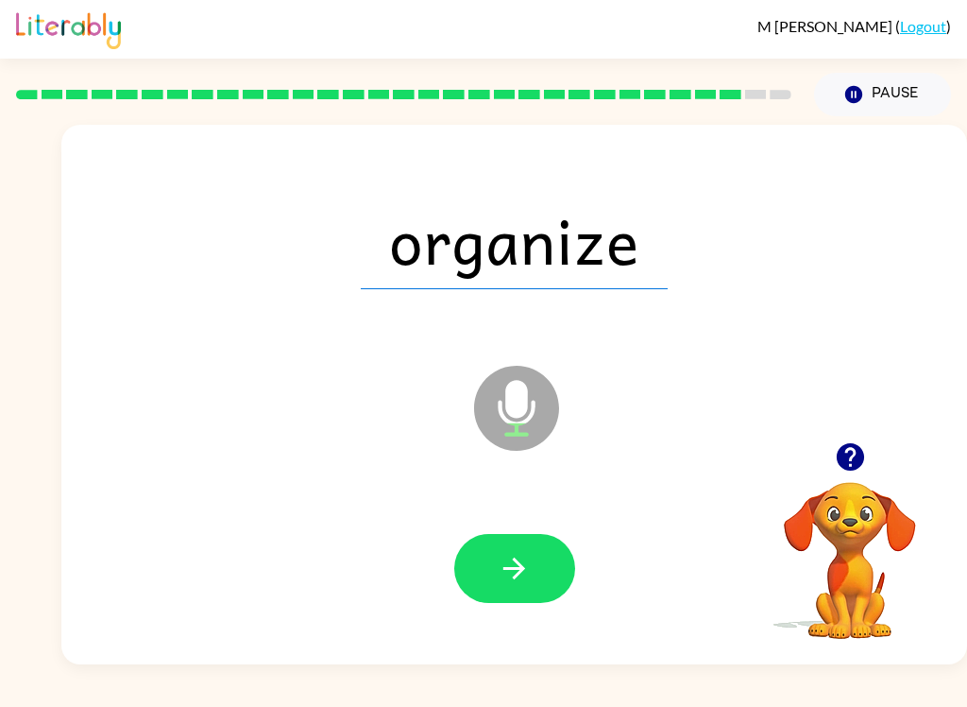
click at [543, 551] on button "button" at bounding box center [514, 568] width 121 height 69
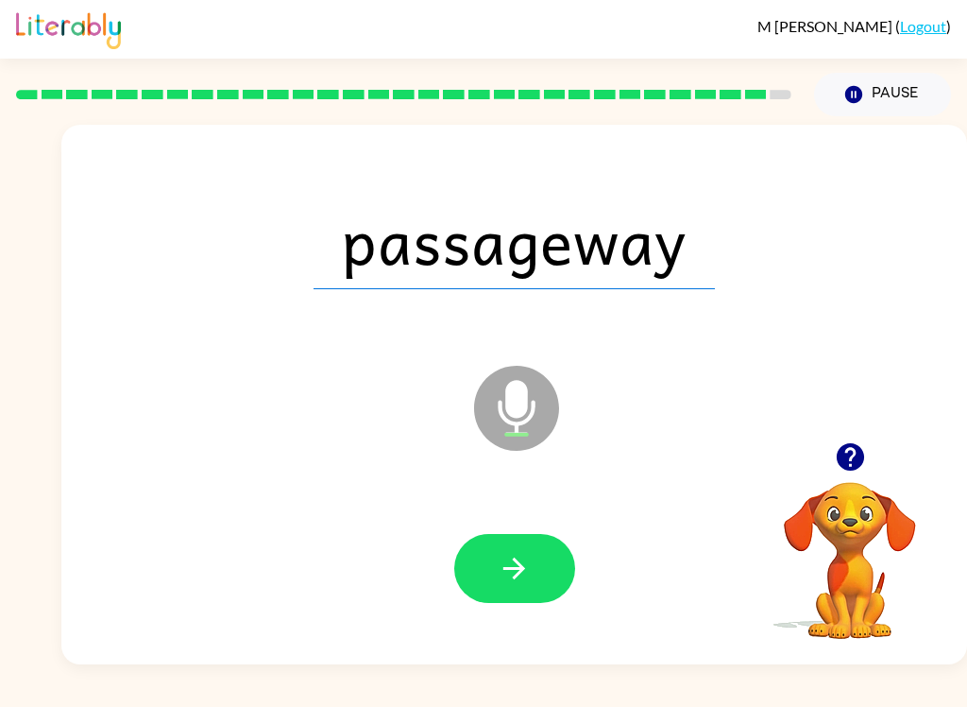
click at [526, 560] on icon "button" at bounding box center [514, 568] width 33 height 33
